Goal: Communication & Community: Answer question/provide support

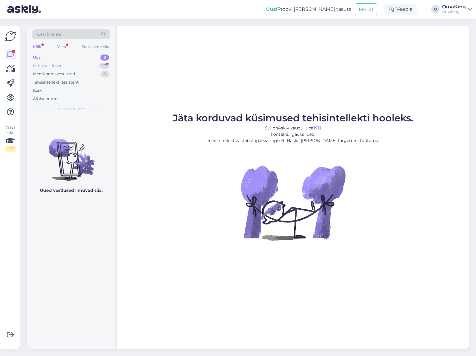
click at [48, 64] on font "Minu vestlused" at bounding box center [48, 65] width 30 height 5
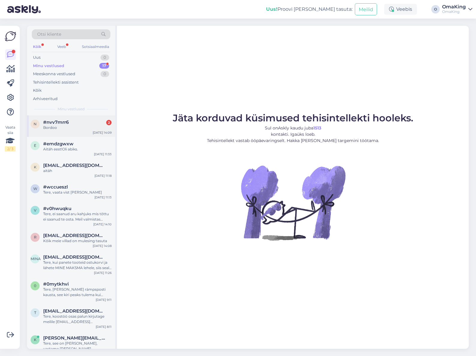
click at [69, 124] on div "#nvv7mrr6 2" at bounding box center [77, 122] width 68 height 5
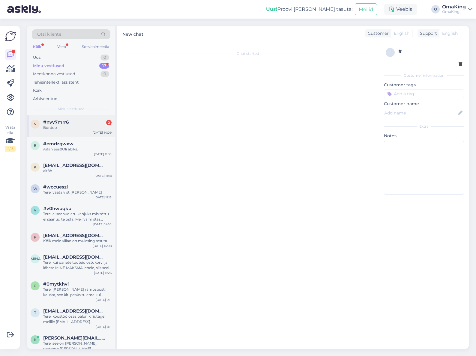
scroll to position [224, 0]
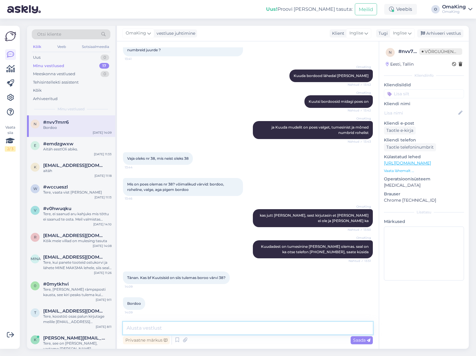
click at [141, 329] on textarea at bounding box center [248, 328] width 250 height 13
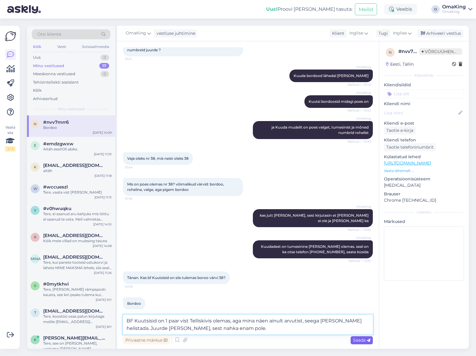
type textarea "BF Kuutsisid on 1 paar vist Telliskivis olemas, aga mina näen ainult arvutist, …"
click at [361, 337] on font "Saada" at bounding box center [359, 339] width 13 height 5
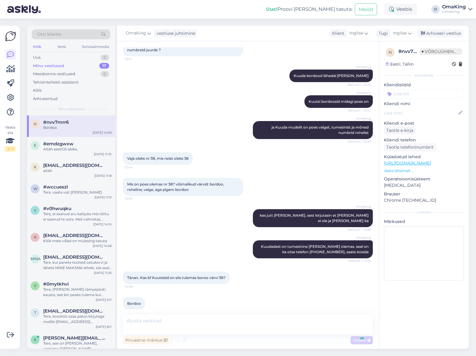
scroll to position [261, 0]
